Goal: Obtain resource: Obtain resource

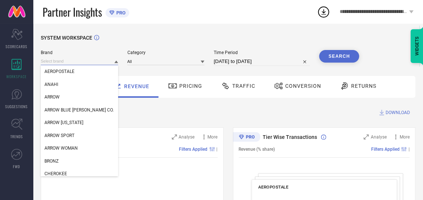
click at [74, 58] on input at bounding box center [79, 61] width 77 height 8
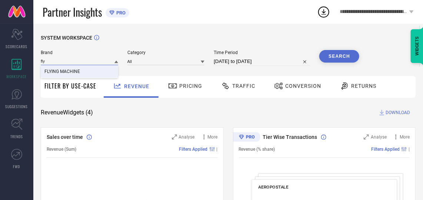
type input "fly"
click at [76, 73] on span "FLYING MACHINE" at bounding box center [62, 71] width 36 height 5
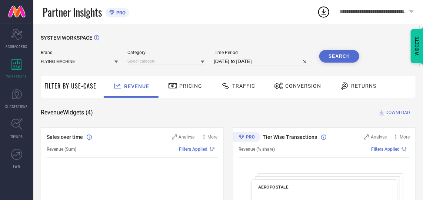
click at [154, 58] on input at bounding box center [165, 61] width 77 height 8
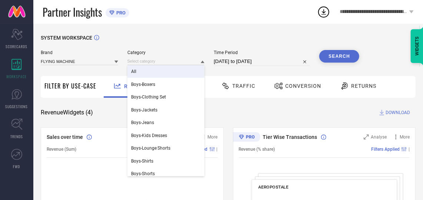
click at [151, 73] on div "All" at bounding box center [165, 71] width 77 height 13
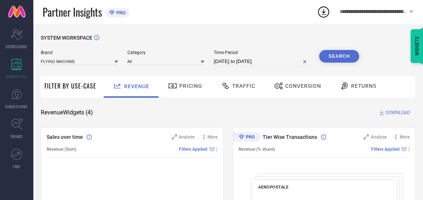
click at [321, 57] on button "Search" at bounding box center [339, 56] width 40 height 13
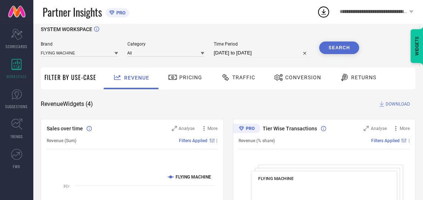
scroll to position [7, 0]
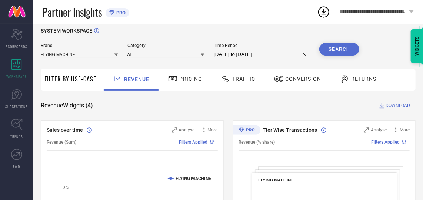
click at [270, 51] on input "[DATE] to [DATE]" at bounding box center [262, 54] width 96 height 9
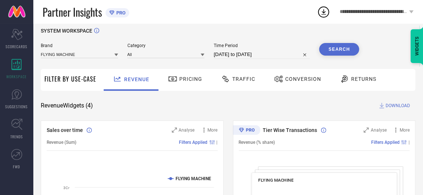
select select "8"
select select "2025"
select select "9"
select select "2025"
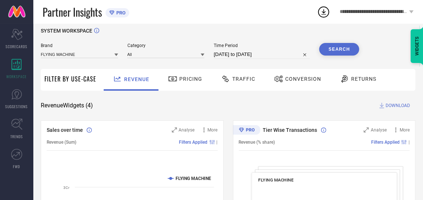
click at [285, 39] on div "SYSTEM WORKSPACE" at bounding box center [228, 35] width 375 height 15
click at [396, 106] on span "DOWNLOAD" at bounding box center [397, 105] width 24 height 7
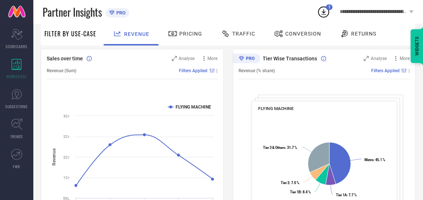
scroll to position [80, 0]
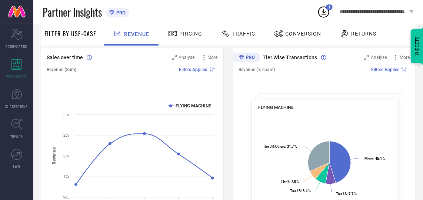
click at [296, 31] on span "Conversion" at bounding box center [303, 34] width 36 height 6
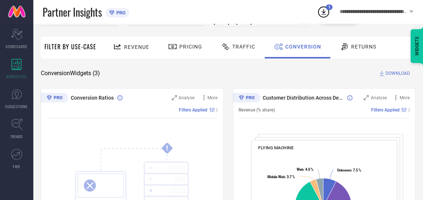
scroll to position [0, 0]
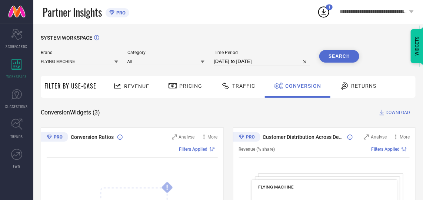
click at [395, 113] on span "DOWNLOAD" at bounding box center [397, 112] width 24 height 7
click at [279, 36] on div "SYSTEM WORKSPACE" at bounding box center [228, 42] width 375 height 15
click at [238, 86] on span "Traffic" at bounding box center [243, 86] width 23 height 6
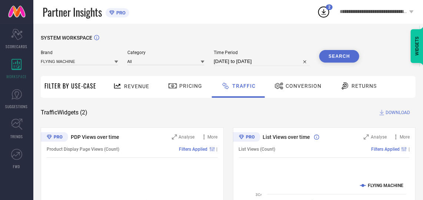
click at [345, 56] on button "Search" at bounding box center [339, 56] width 40 height 13
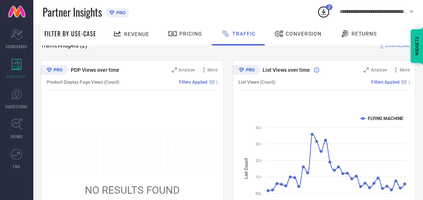
scroll to position [50, 0]
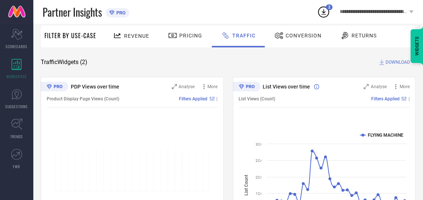
click at [393, 60] on span "DOWNLOAD" at bounding box center [397, 61] width 24 height 7
